Goal: Task Accomplishment & Management: Manage account settings

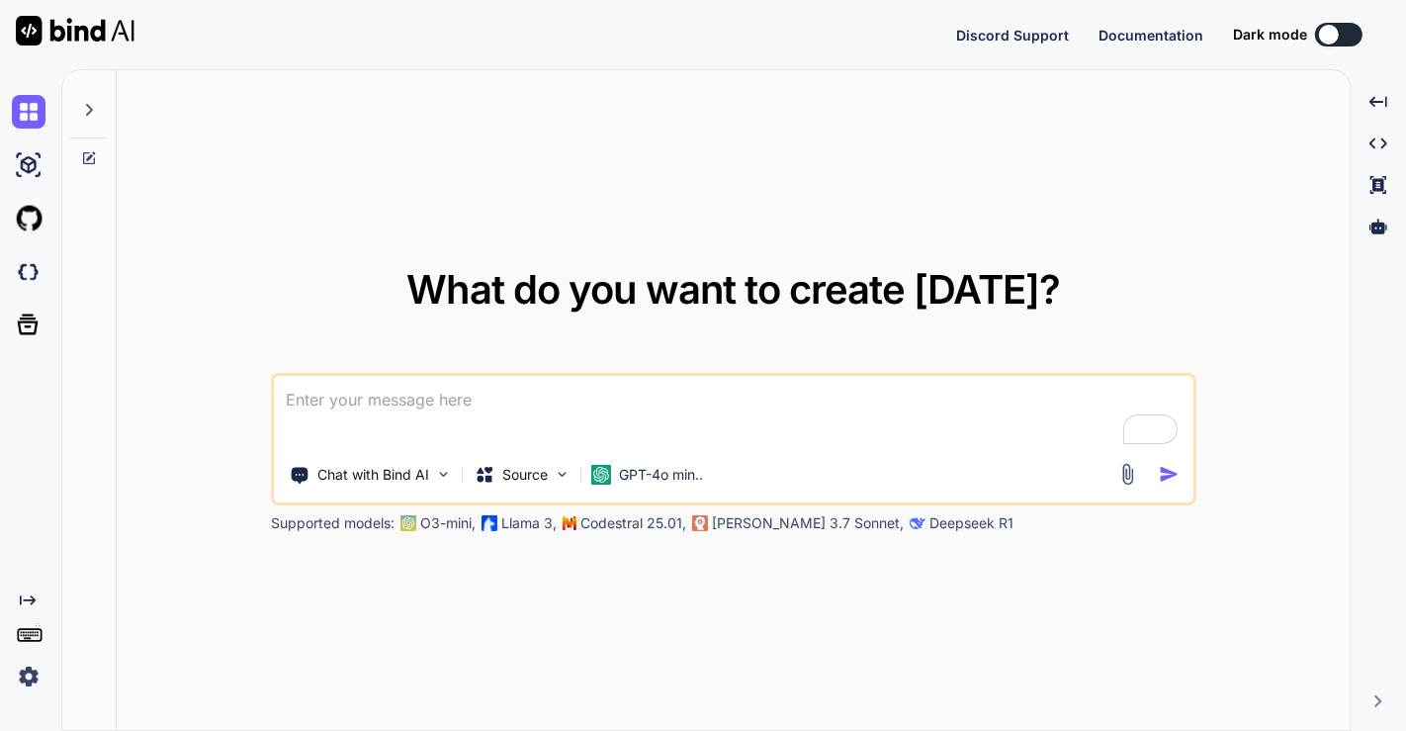
click at [26, 676] on img at bounding box center [29, 676] width 34 height 34
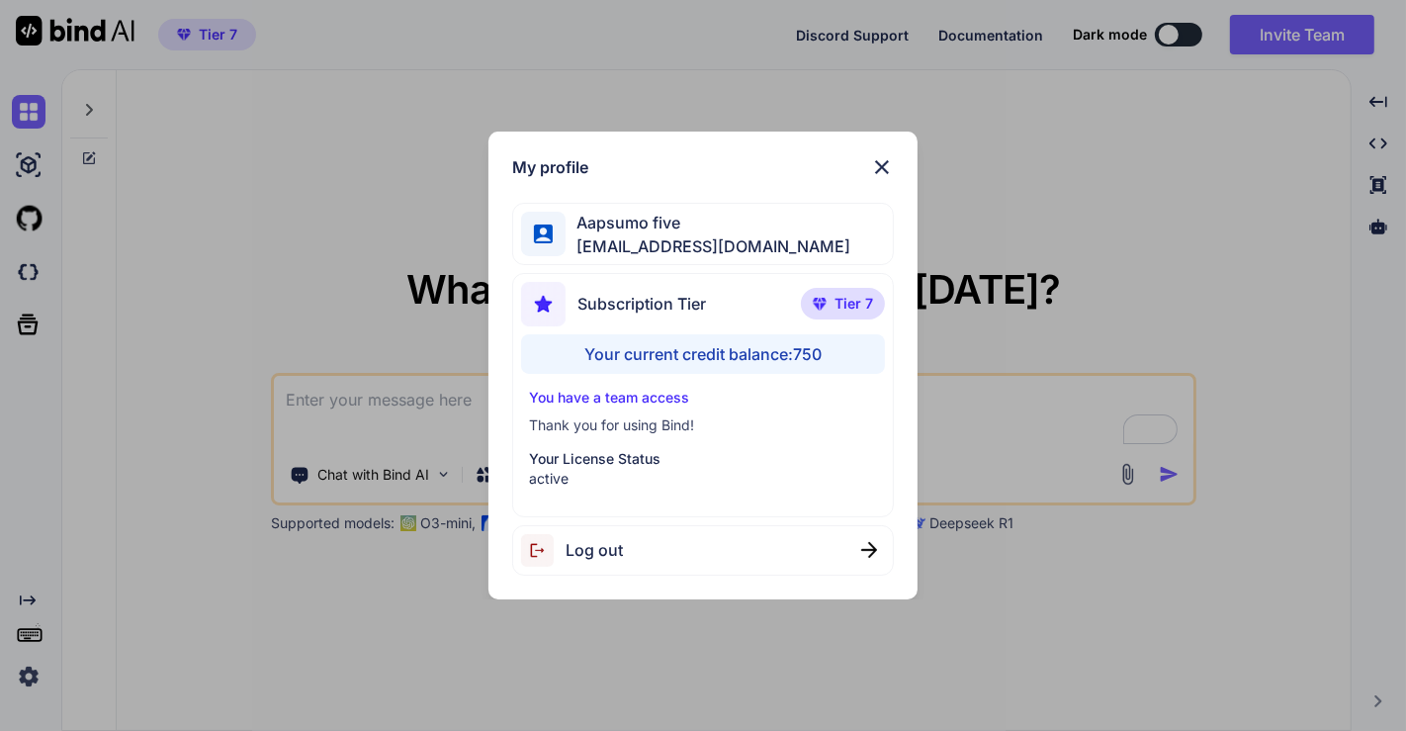
click at [726, 529] on div "Log out" at bounding box center [703, 550] width 383 height 50
type textarea "x"
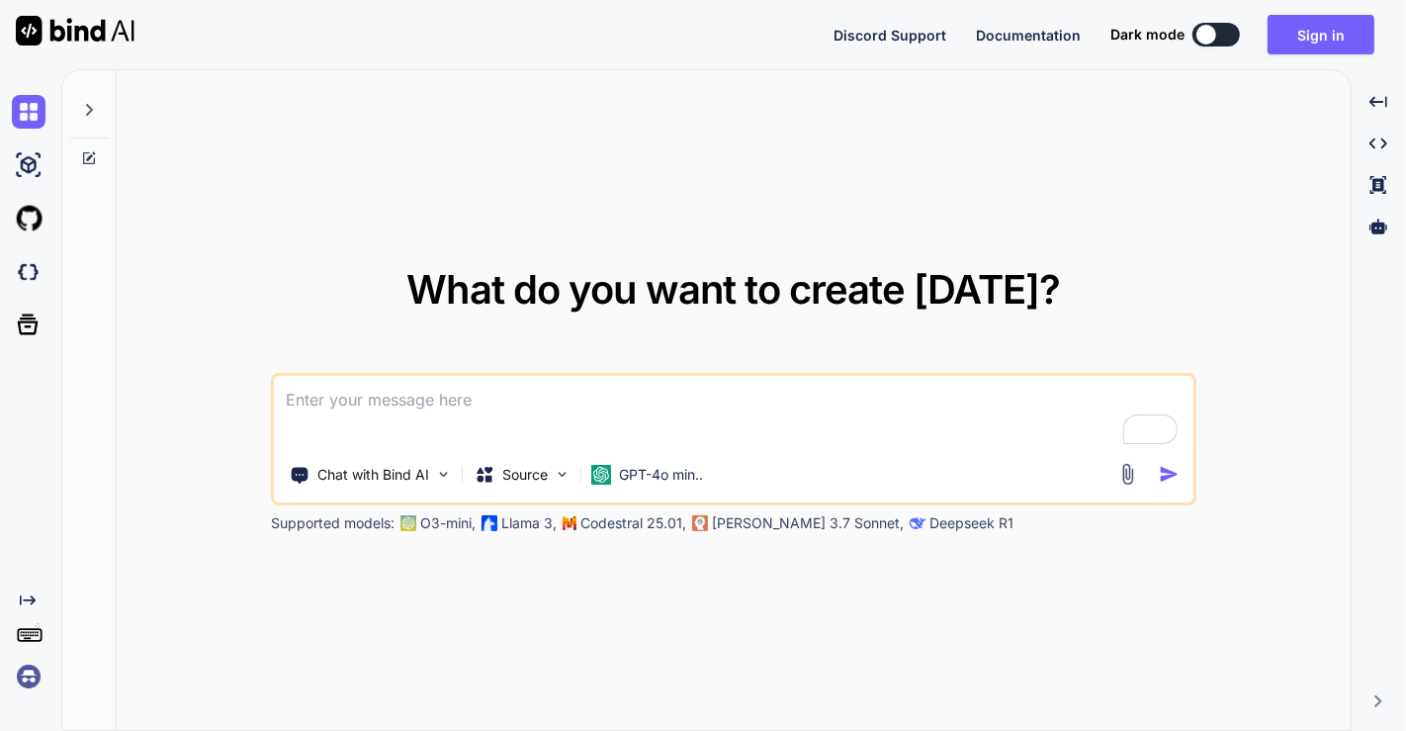
click at [24, 674] on img at bounding box center [29, 676] width 34 height 34
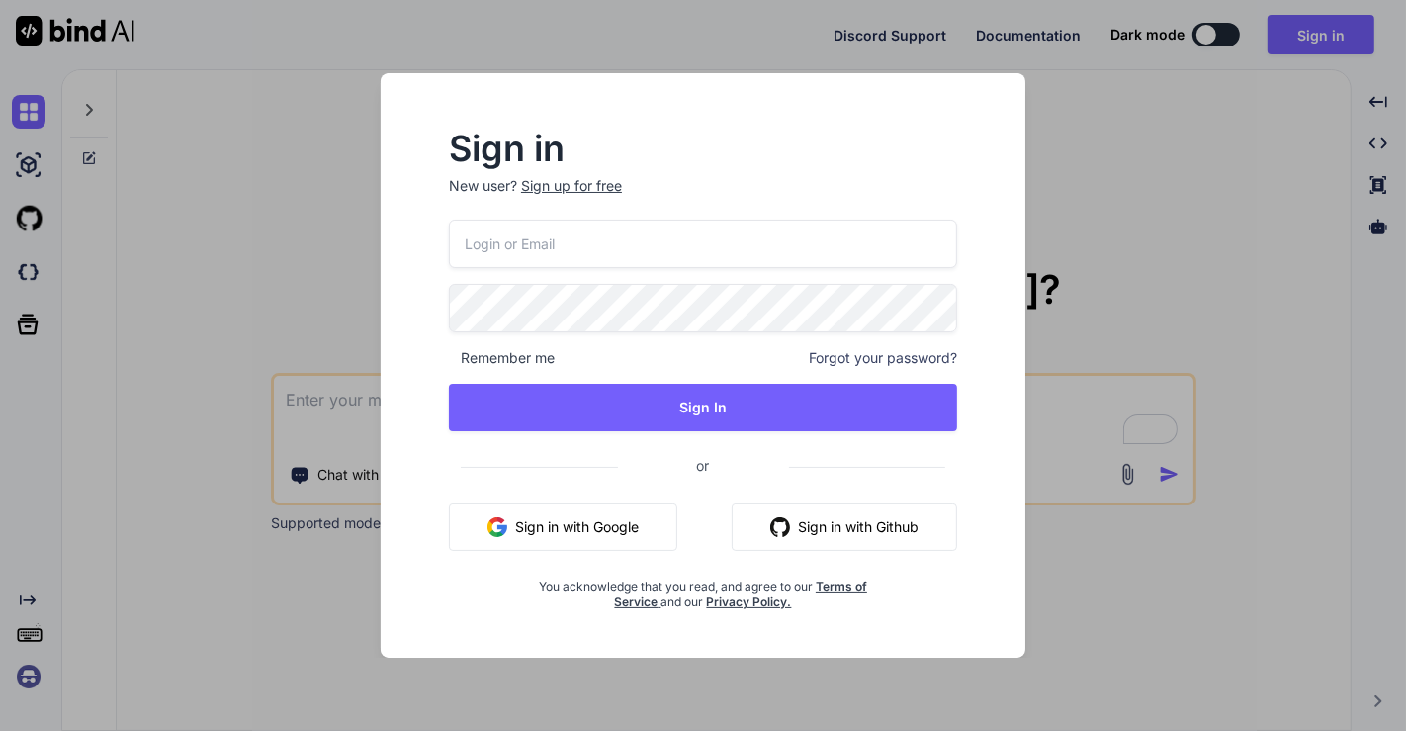
type input "[EMAIL_ADDRESS][DOMAIN_NAME]"
click at [589, 526] on button "Sign in with Google" at bounding box center [563, 526] width 228 height 47
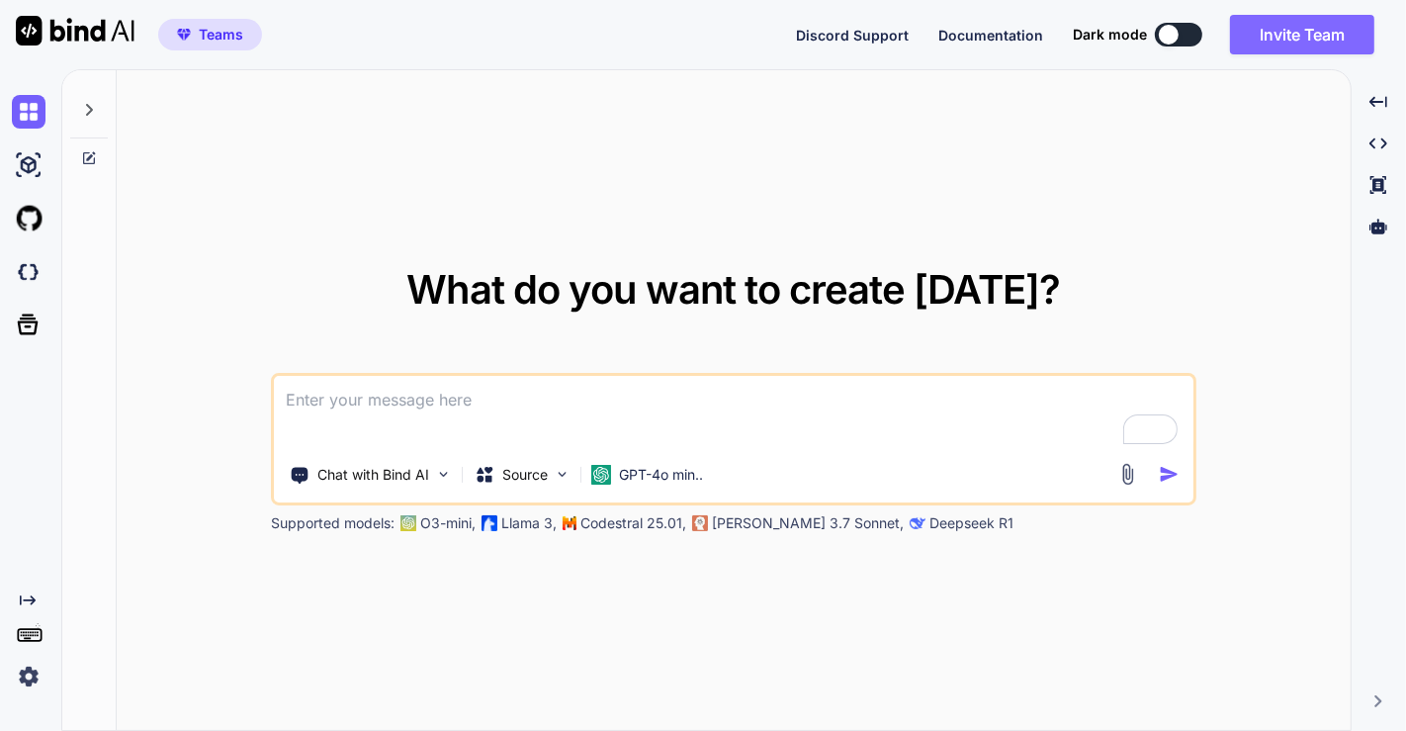
click at [1294, 42] on button "Invite Team" at bounding box center [1302, 35] width 144 height 40
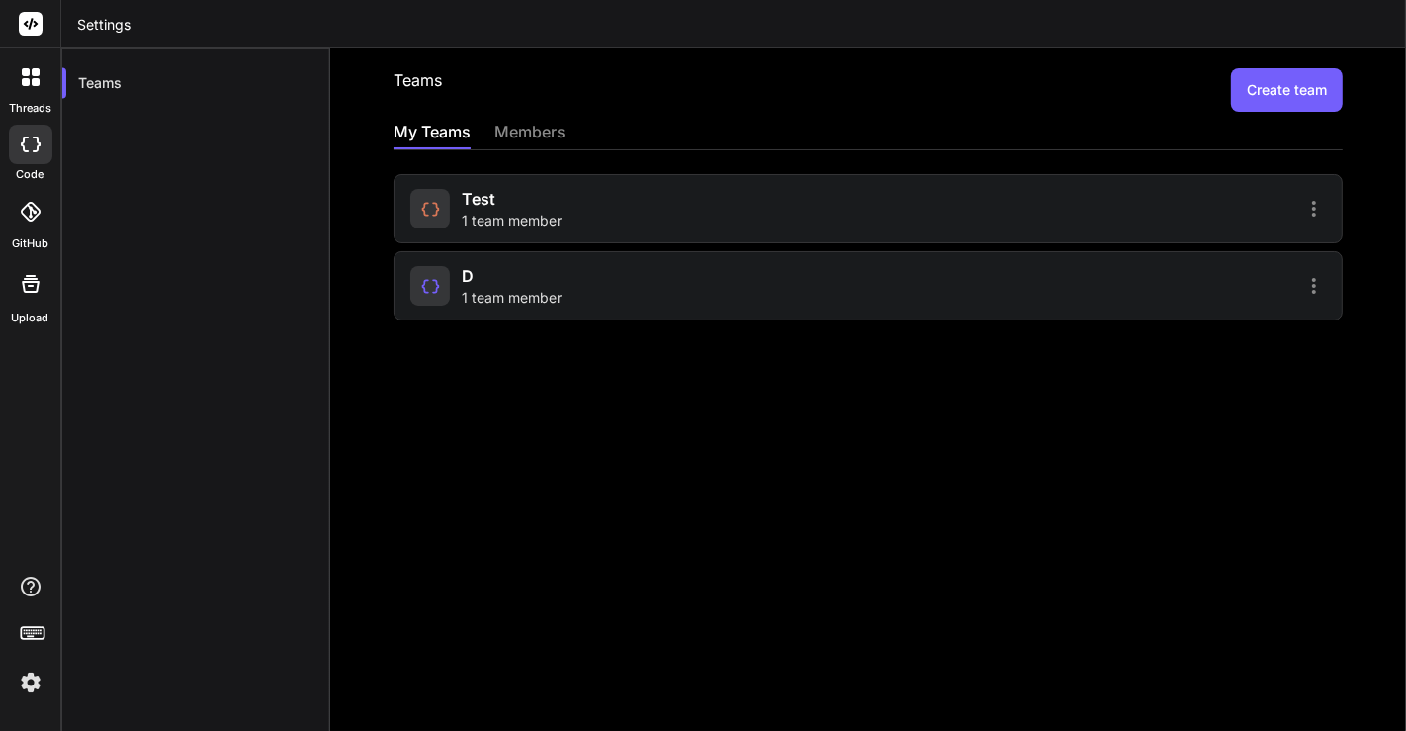
click at [726, 289] on div "d 1 team member" at bounding box center [636, 285] width 452 height 43
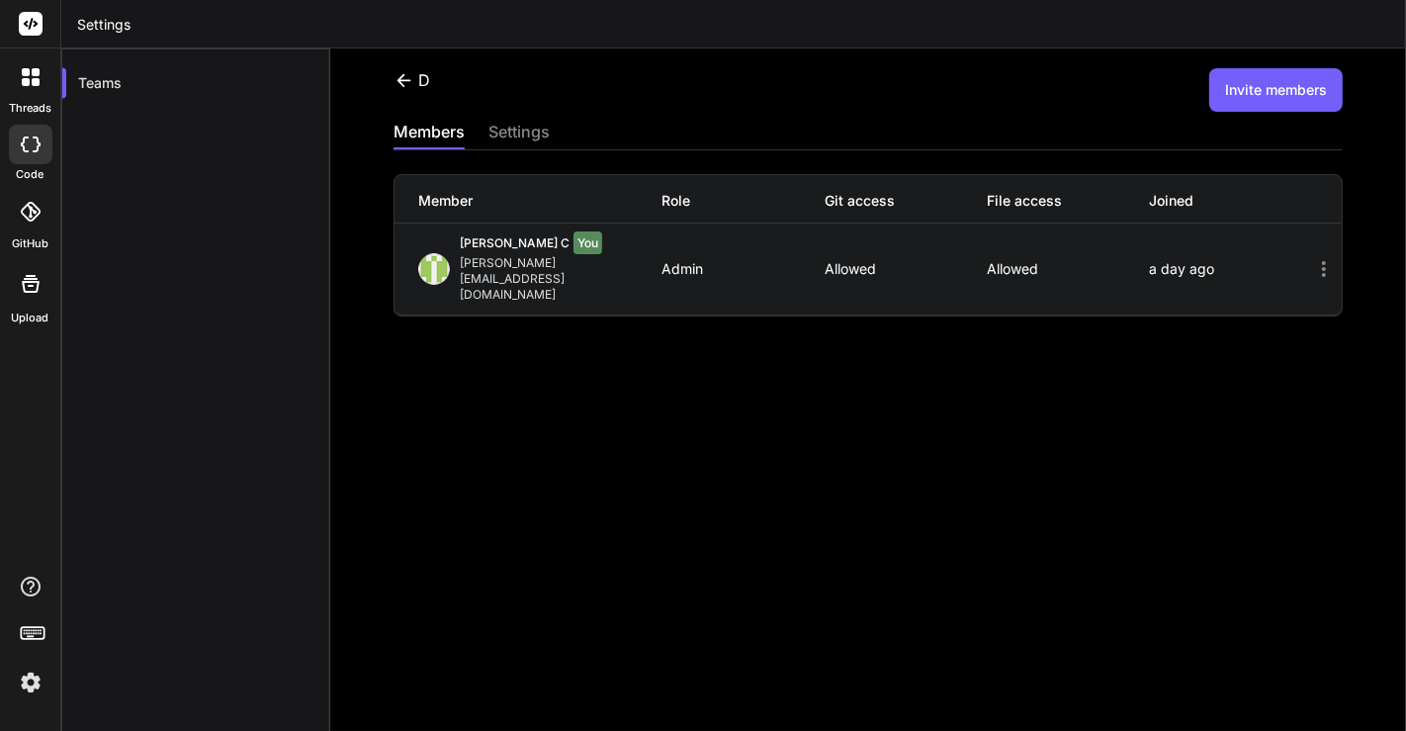
click at [1273, 81] on button "Invite members" at bounding box center [1275, 89] width 133 height 43
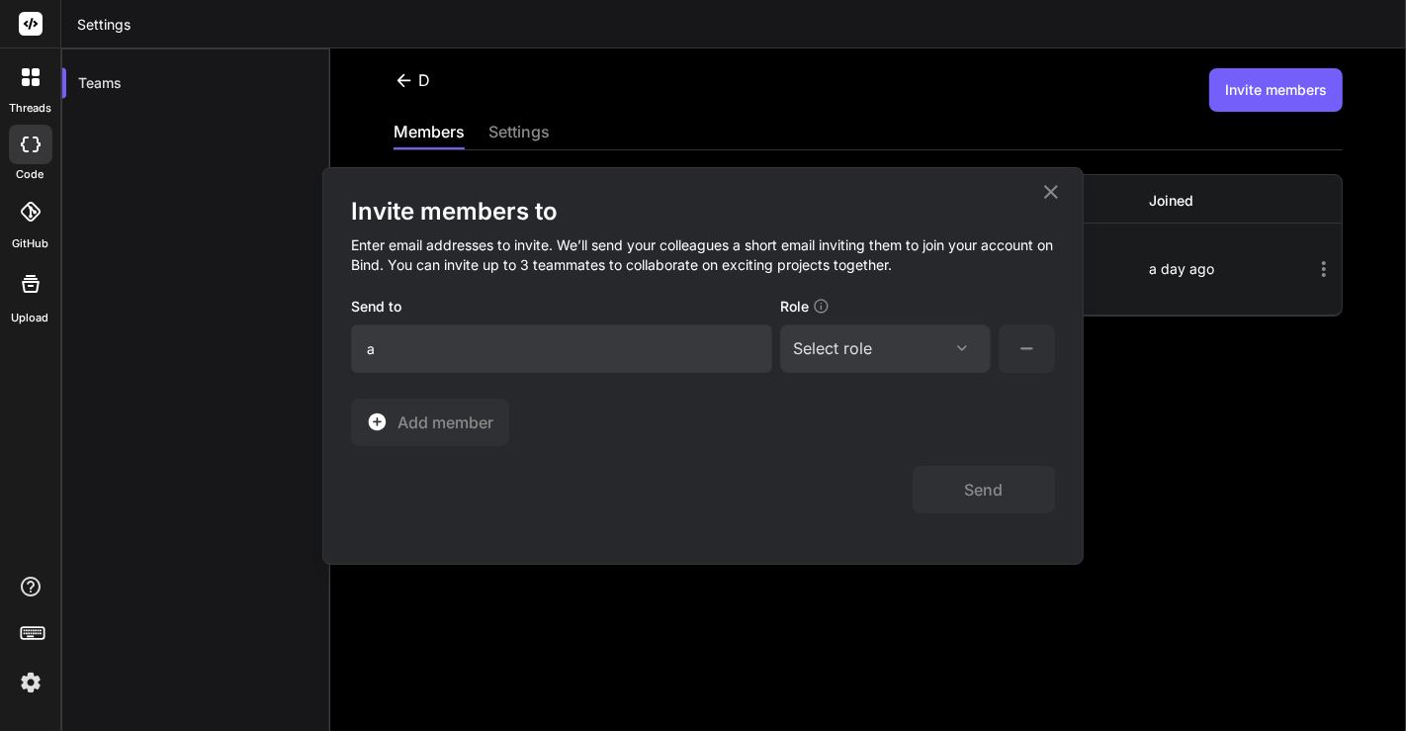
click at [496, 352] on input "a" at bounding box center [561, 348] width 421 height 48
type input "[EMAIL_ADDRESS][DOMAIN_NAME]"
click at [884, 336] on div "Select role" at bounding box center [885, 348] width 185 height 24
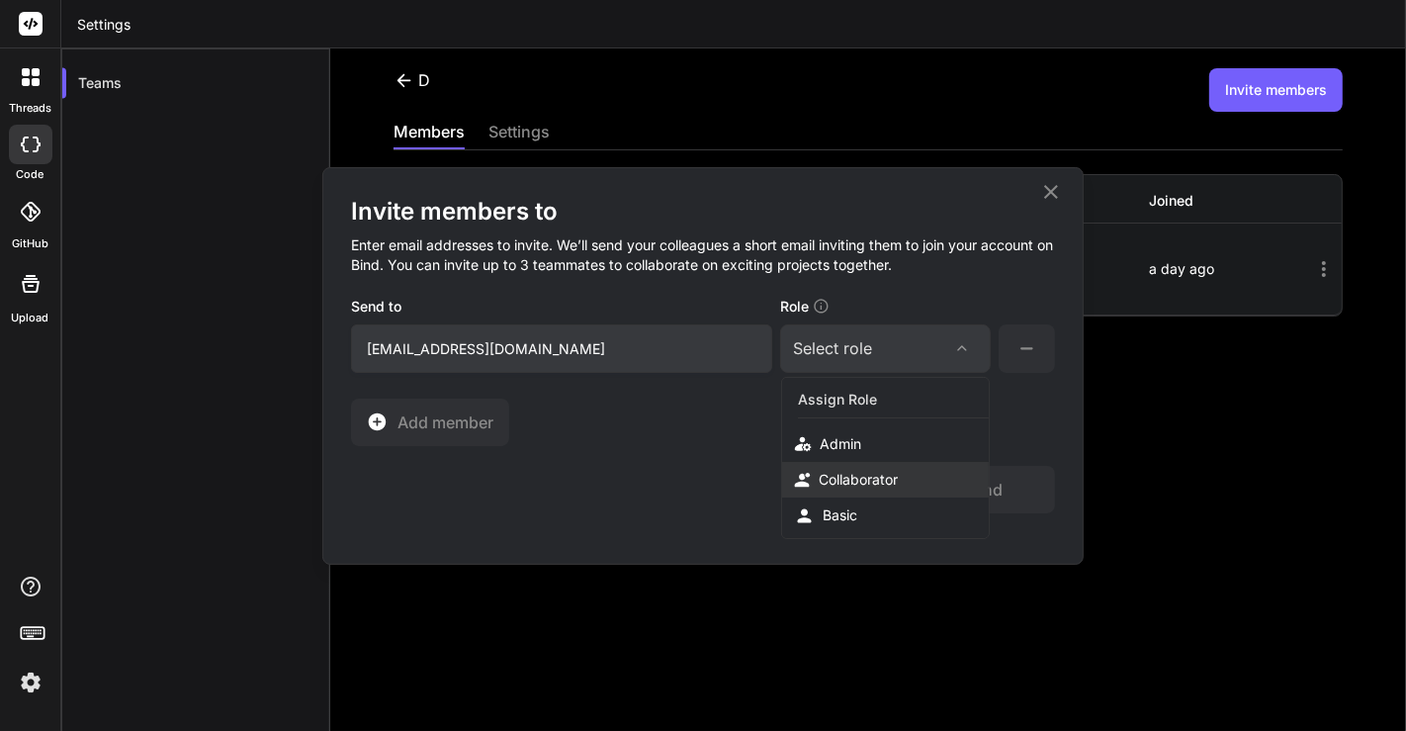
click at [856, 470] on div "Collaborator" at bounding box center [858, 480] width 79 height 20
click at [969, 484] on button "Send" at bounding box center [984, 489] width 142 height 47
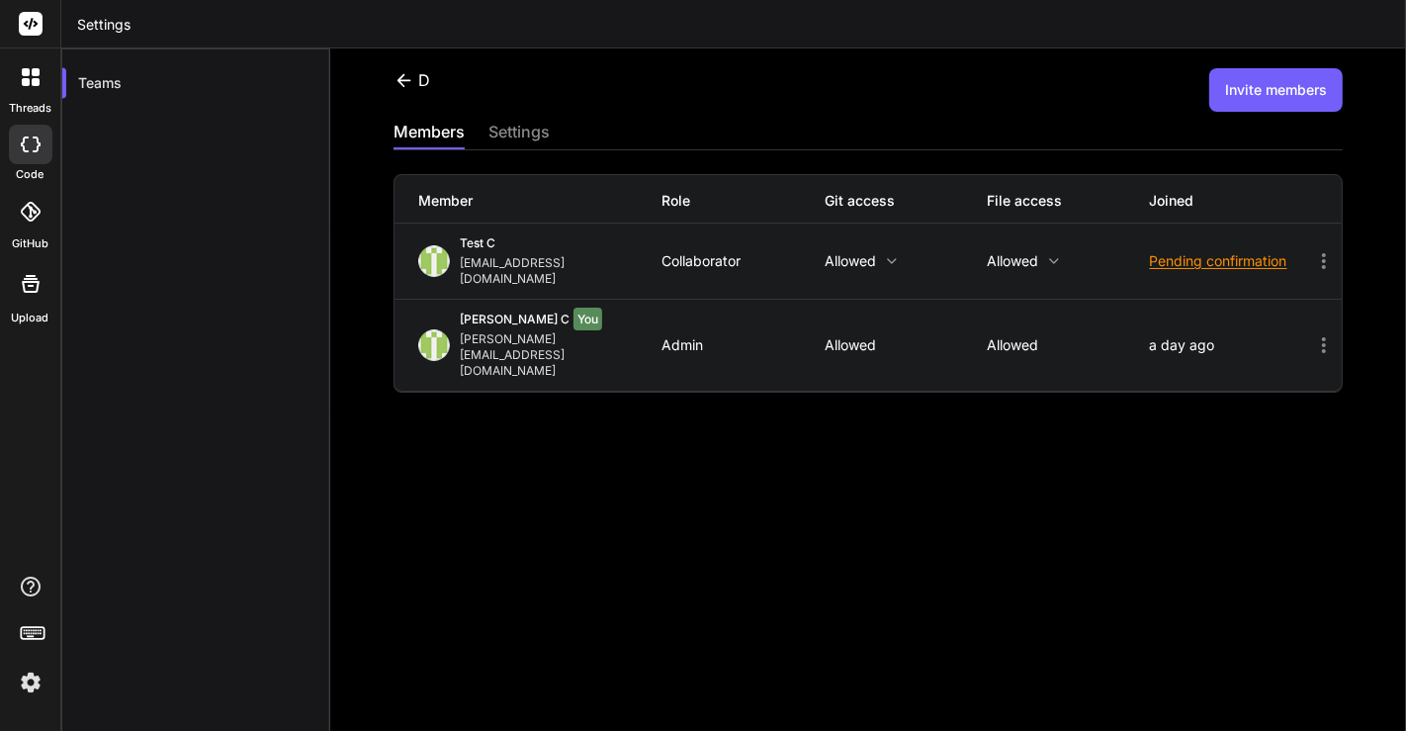
click at [1312, 249] on icon at bounding box center [1324, 261] width 24 height 24
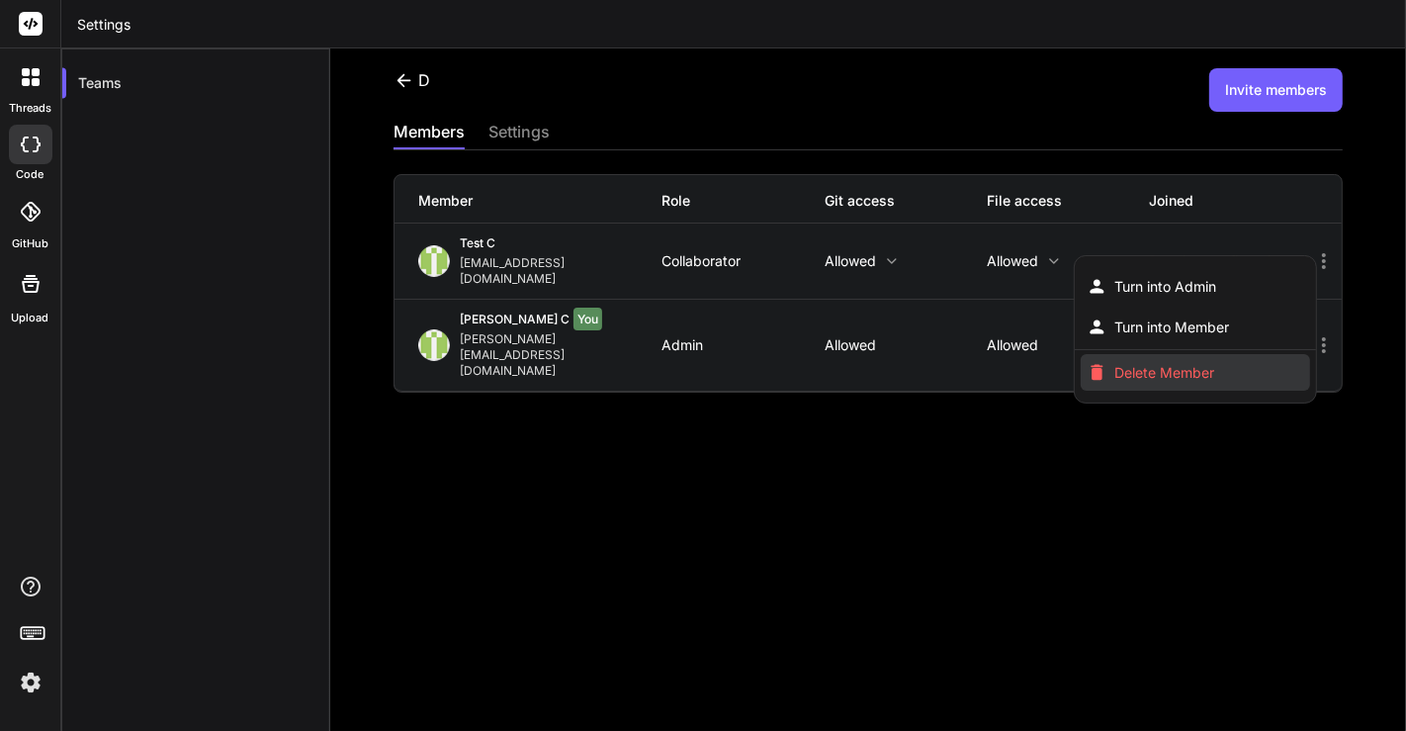
click at [1187, 363] on span "Delete Member" at bounding box center [1165, 373] width 100 height 20
